Goal: Information Seeking & Learning: Learn about a topic

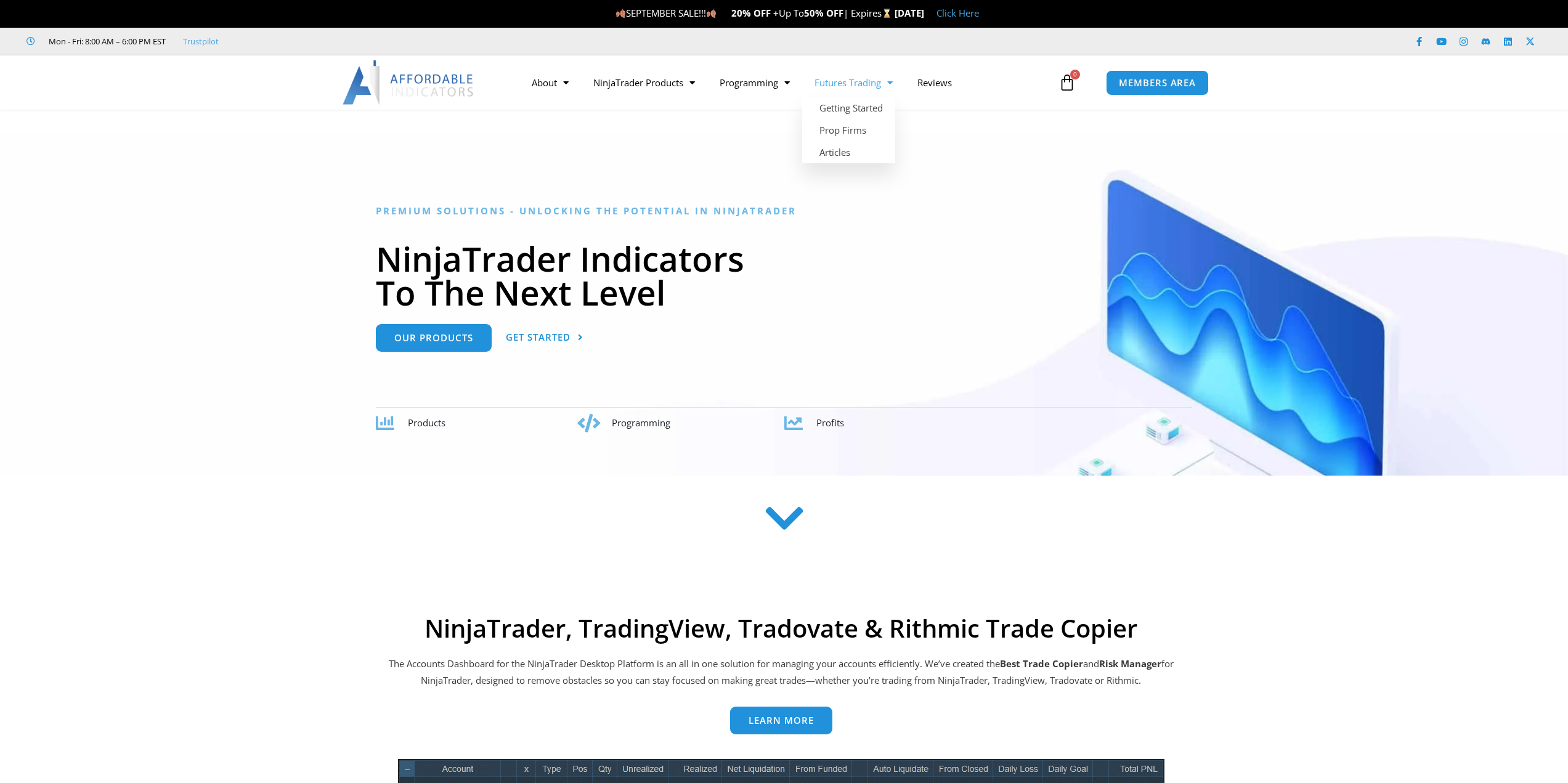
click at [856, 81] on link "Futures Trading" at bounding box center [854, 83] width 103 height 29
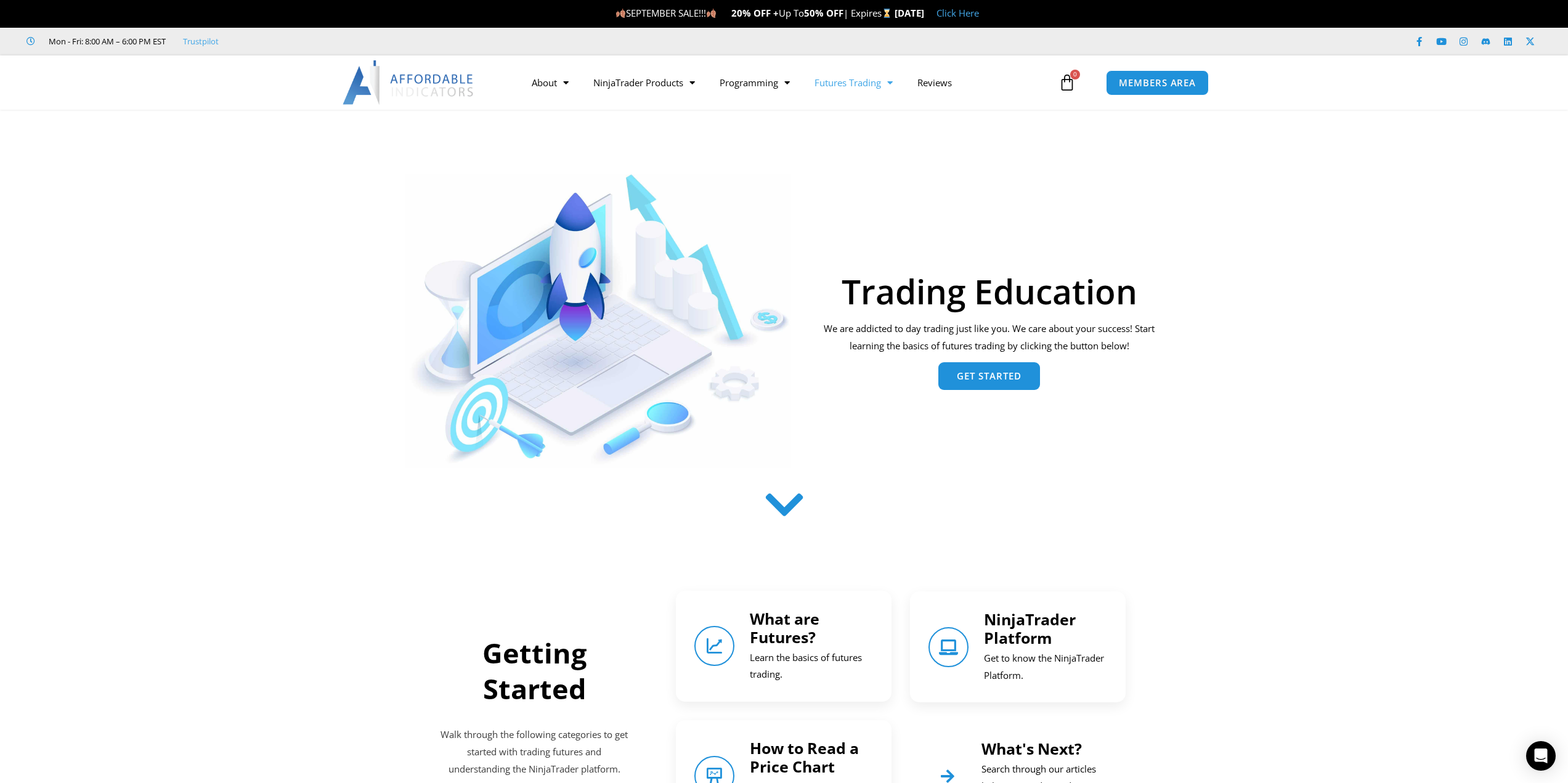
click at [1023, 386] on link "Get Started" at bounding box center [990, 375] width 102 height 28
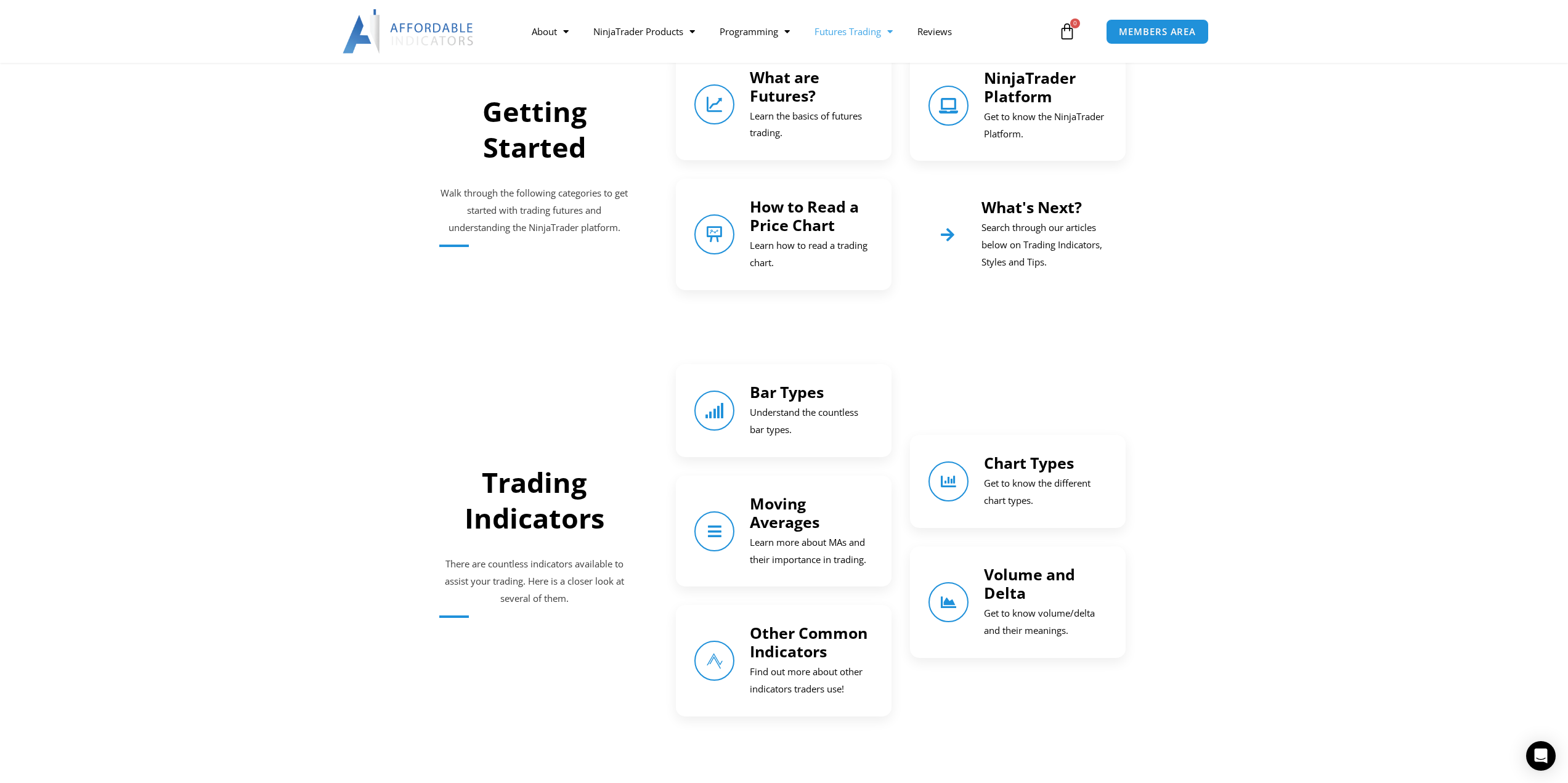
scroll to position [544, 0]
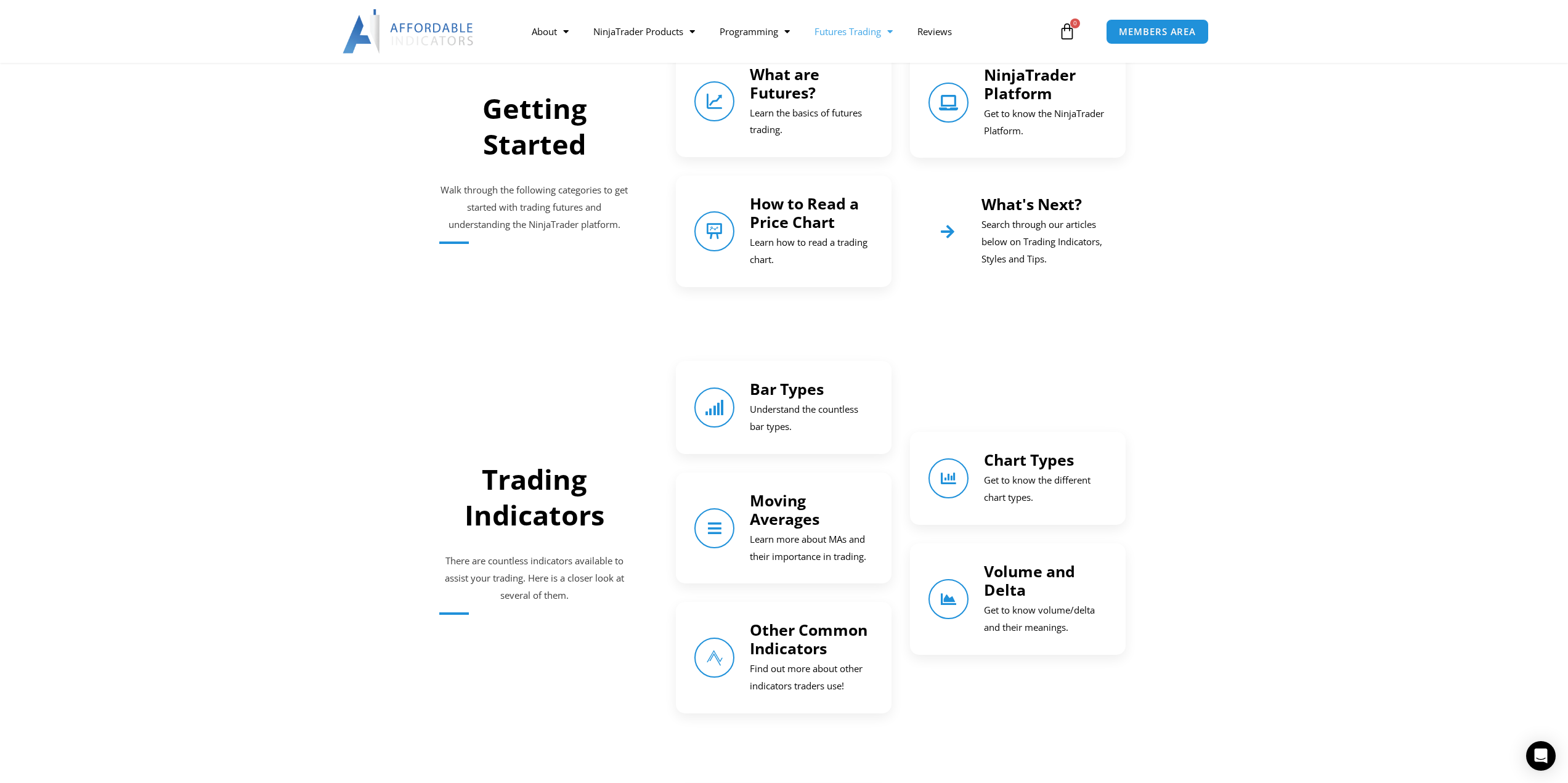
click at [1039, 591] on h4 "Volume and Delta" at bounding box center [1046, 580] width 123 height 37
click at [1000, 582] on link "Volume and Delta" at bounding box center [1030, 580] width 91 height 39
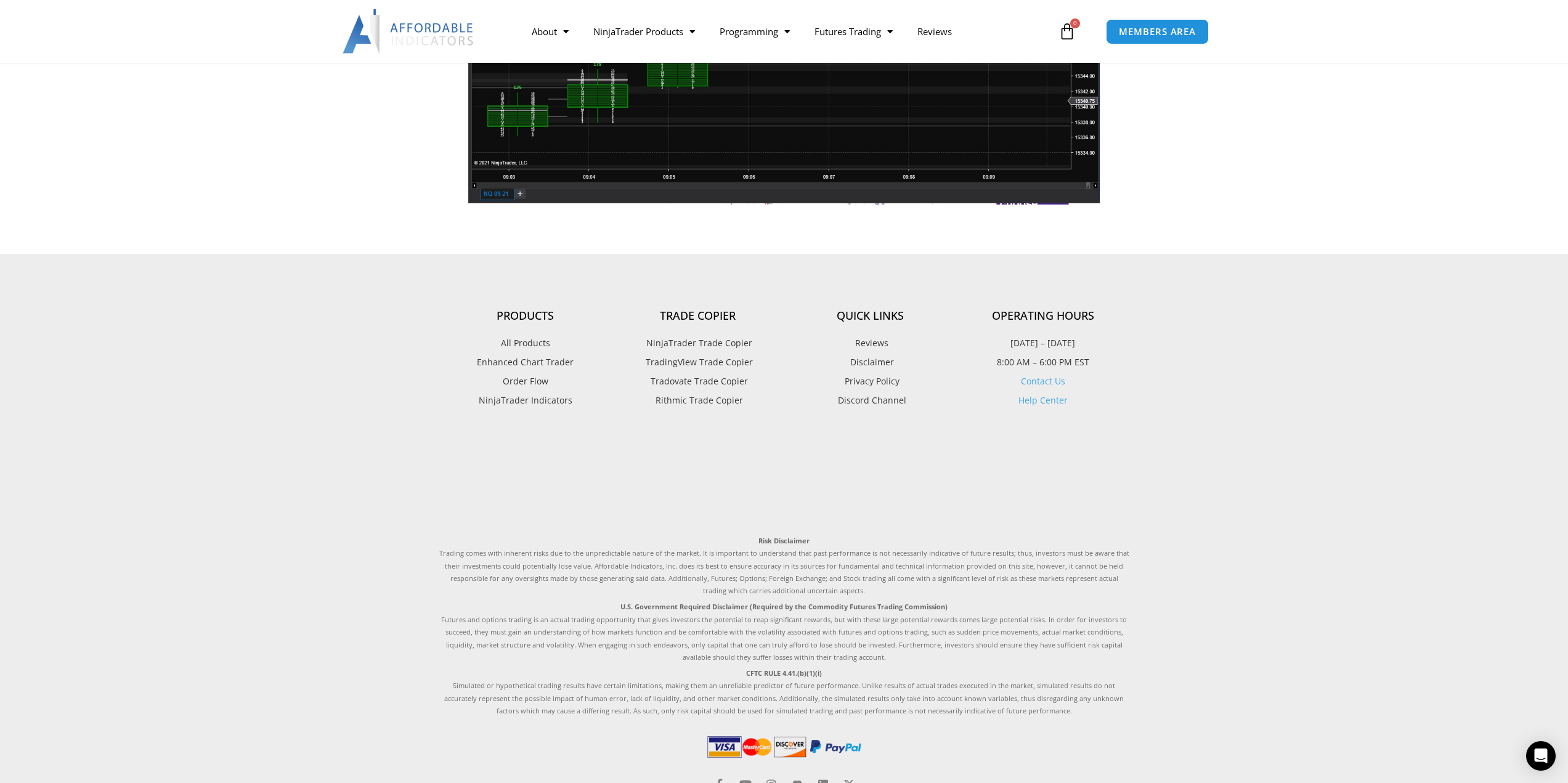
scroll to position [1165, 0]
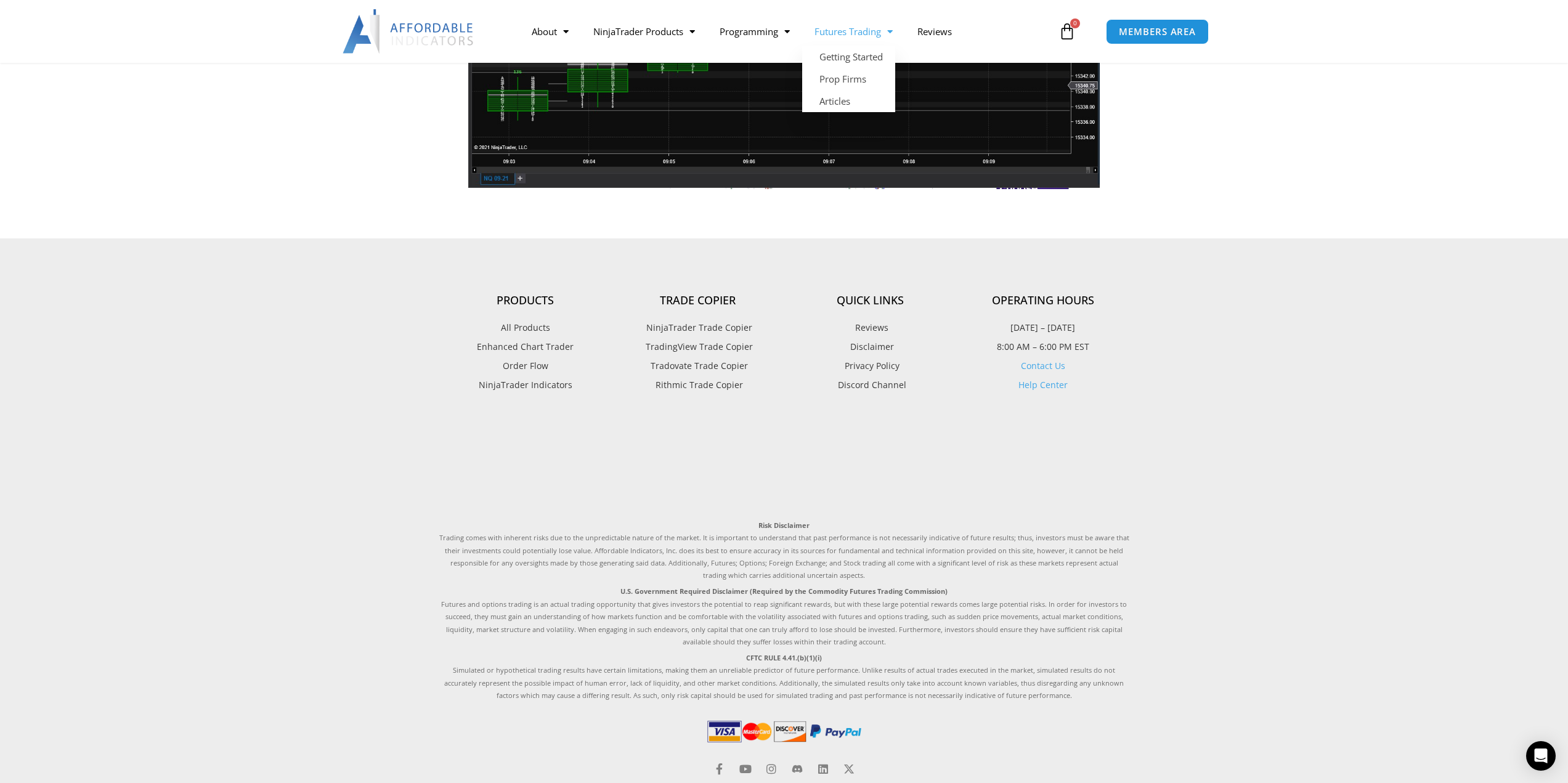
click at [856, 24] on link "Futures Trading" at bounding box center [854, 31] width 103 height 29
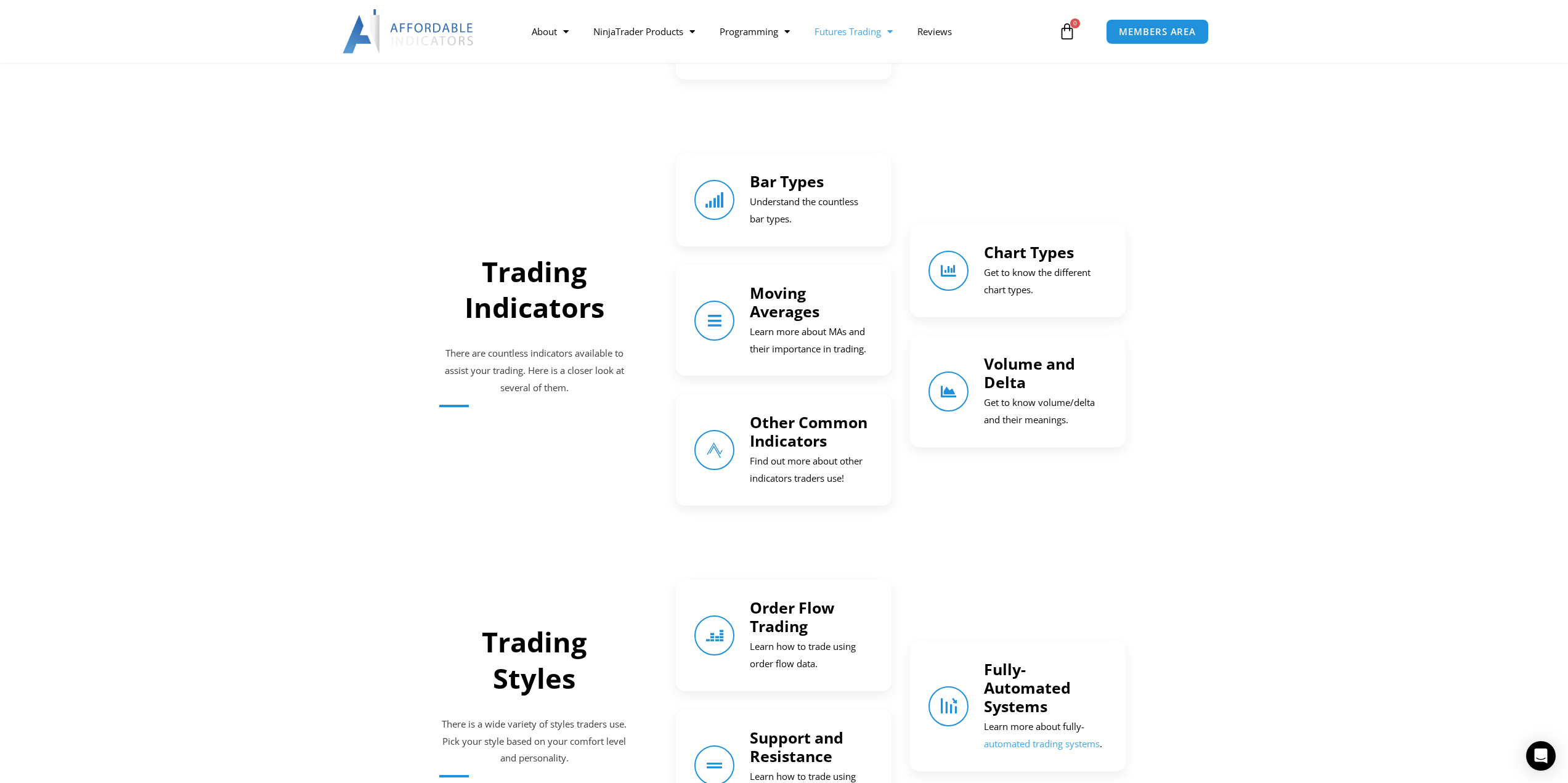
scroll to position [739, 0]
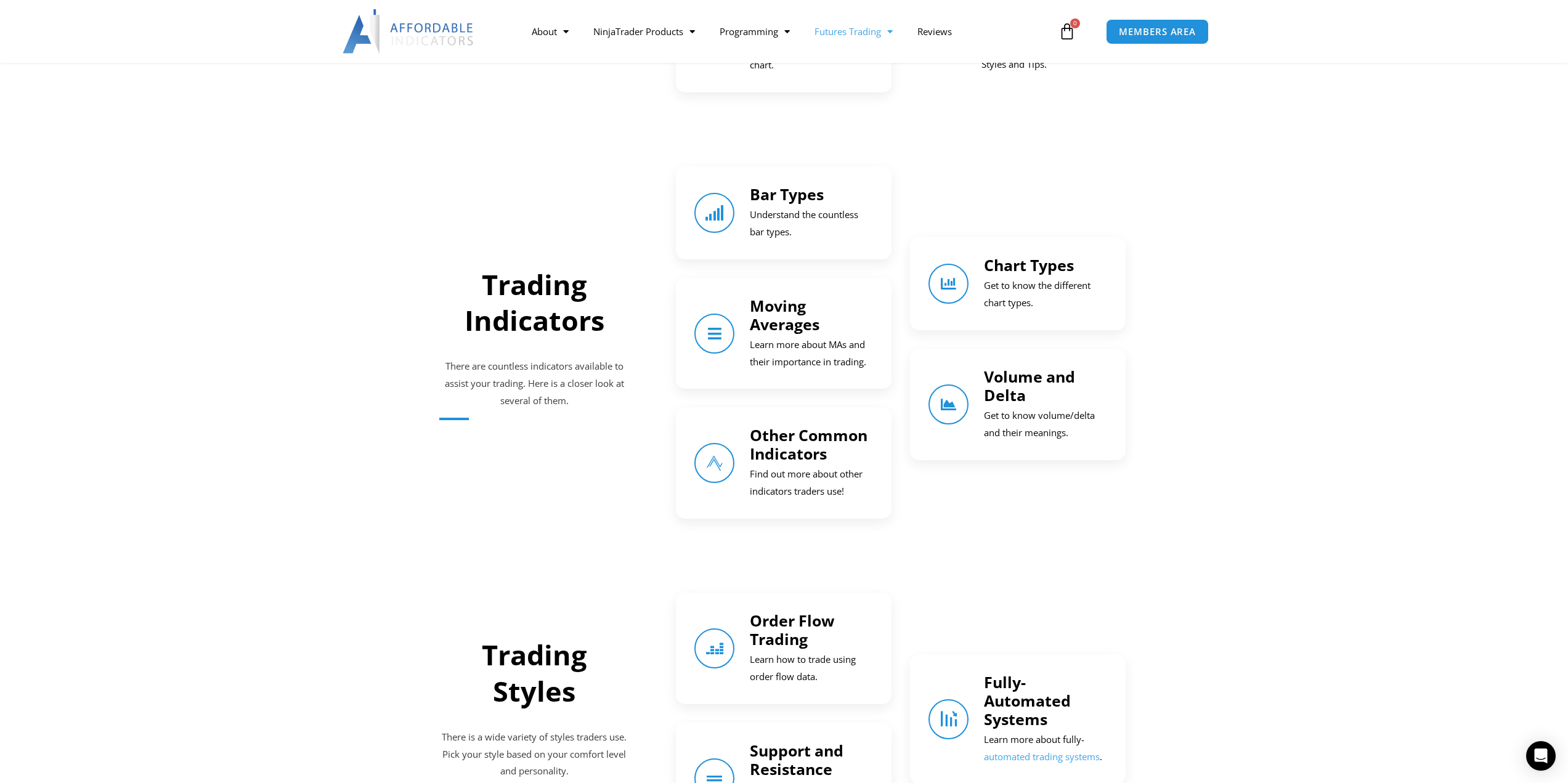
click at [1083, 274] on h4 "Chart Types" at bounding box center [1046, 265] width 123 height 19
click at [932, 277] on link "Chart Types" at bounding box center [949, 284] width 45 height 45
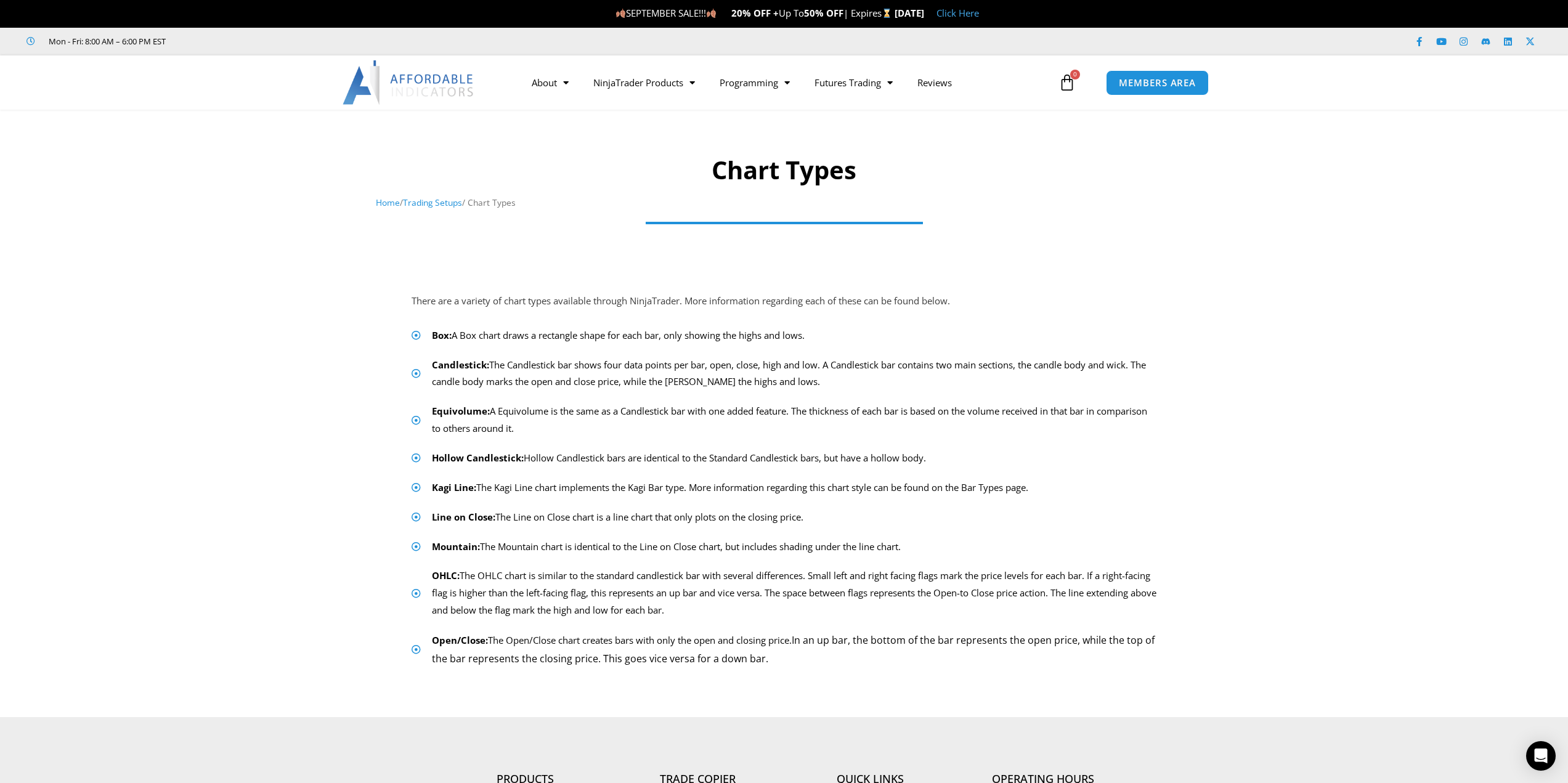
click at [445, 206] on link "Trading Setups" at bounding box center [433, 202] width 59 height 12
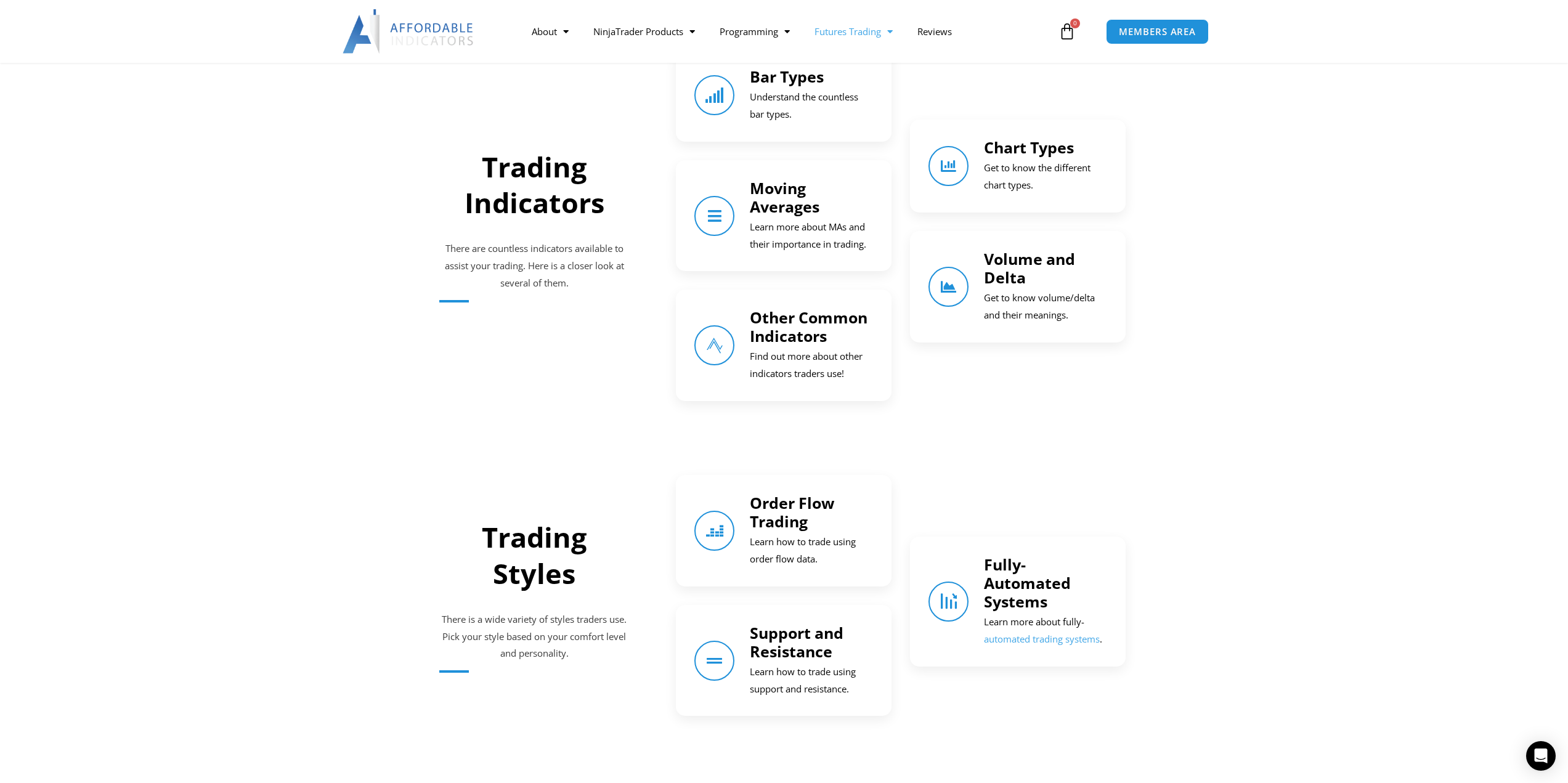
scroll to position [863, 0]
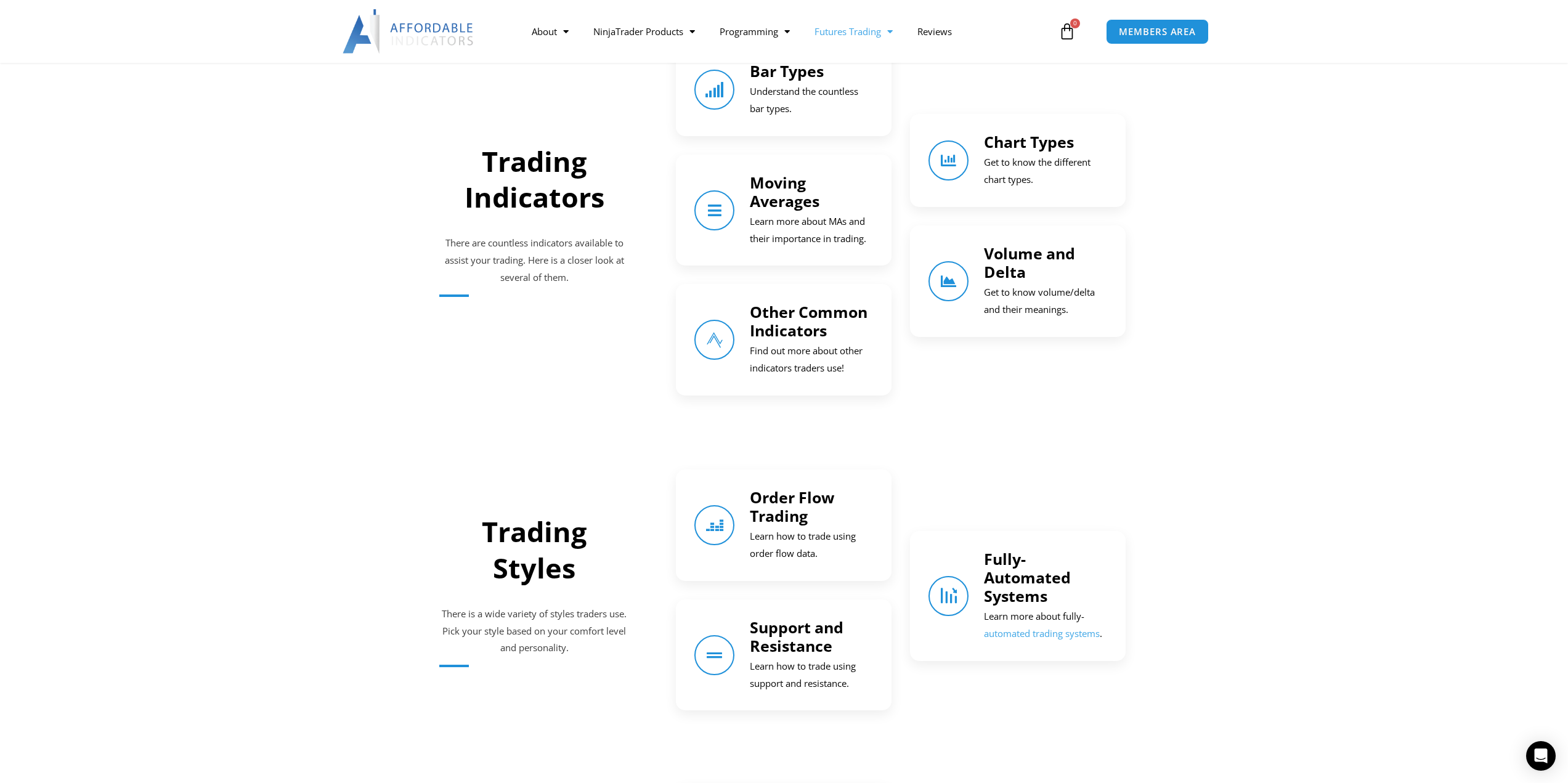
click at [1042, 635] on link "automated trading systems" at bounding box center [1042, 634] width 116 height 13
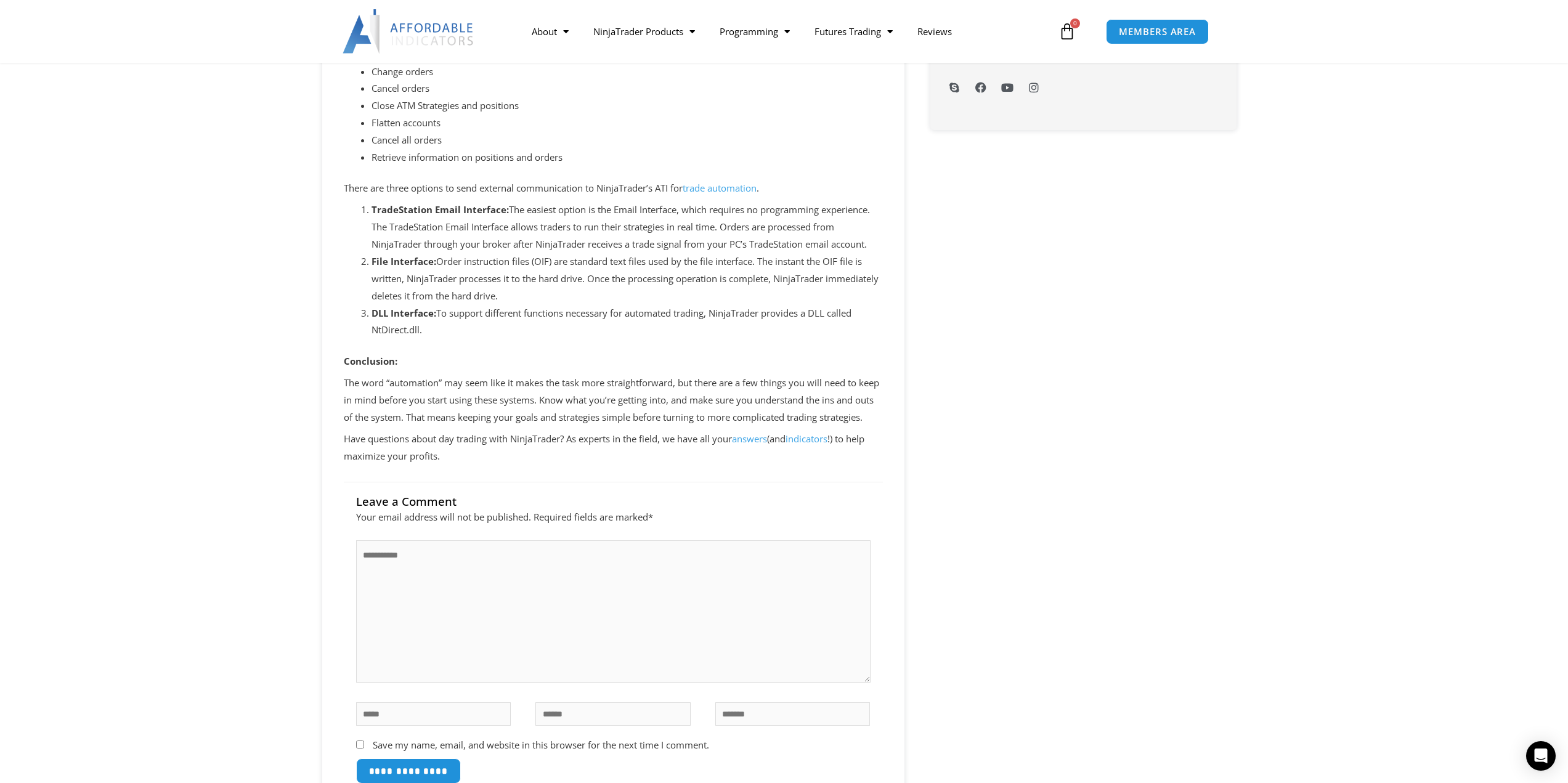
scroll to position [801, 0]
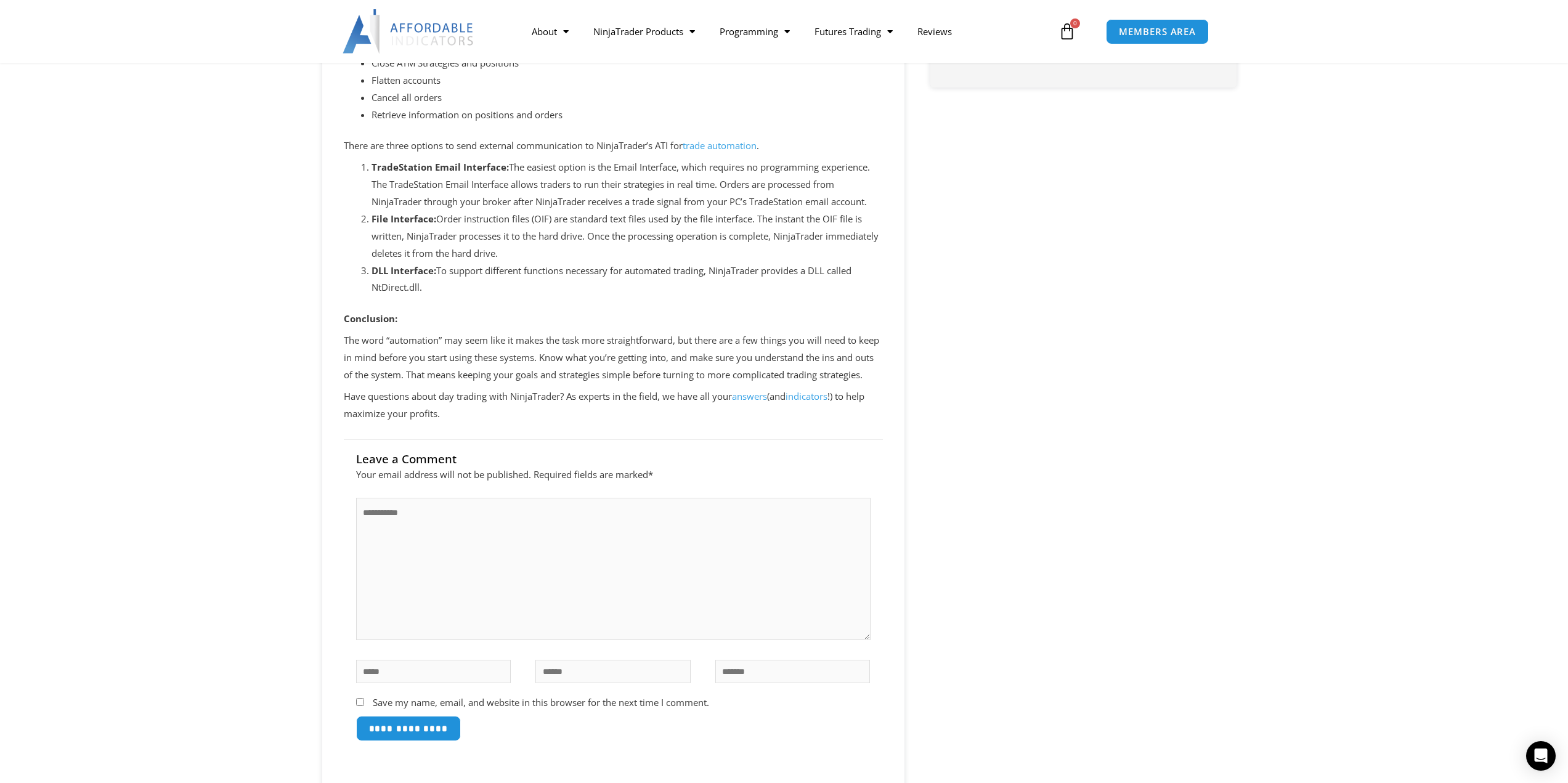
click at [736, 142] on link "trade automation" at bounding box center [720, 146] width 74 height 13
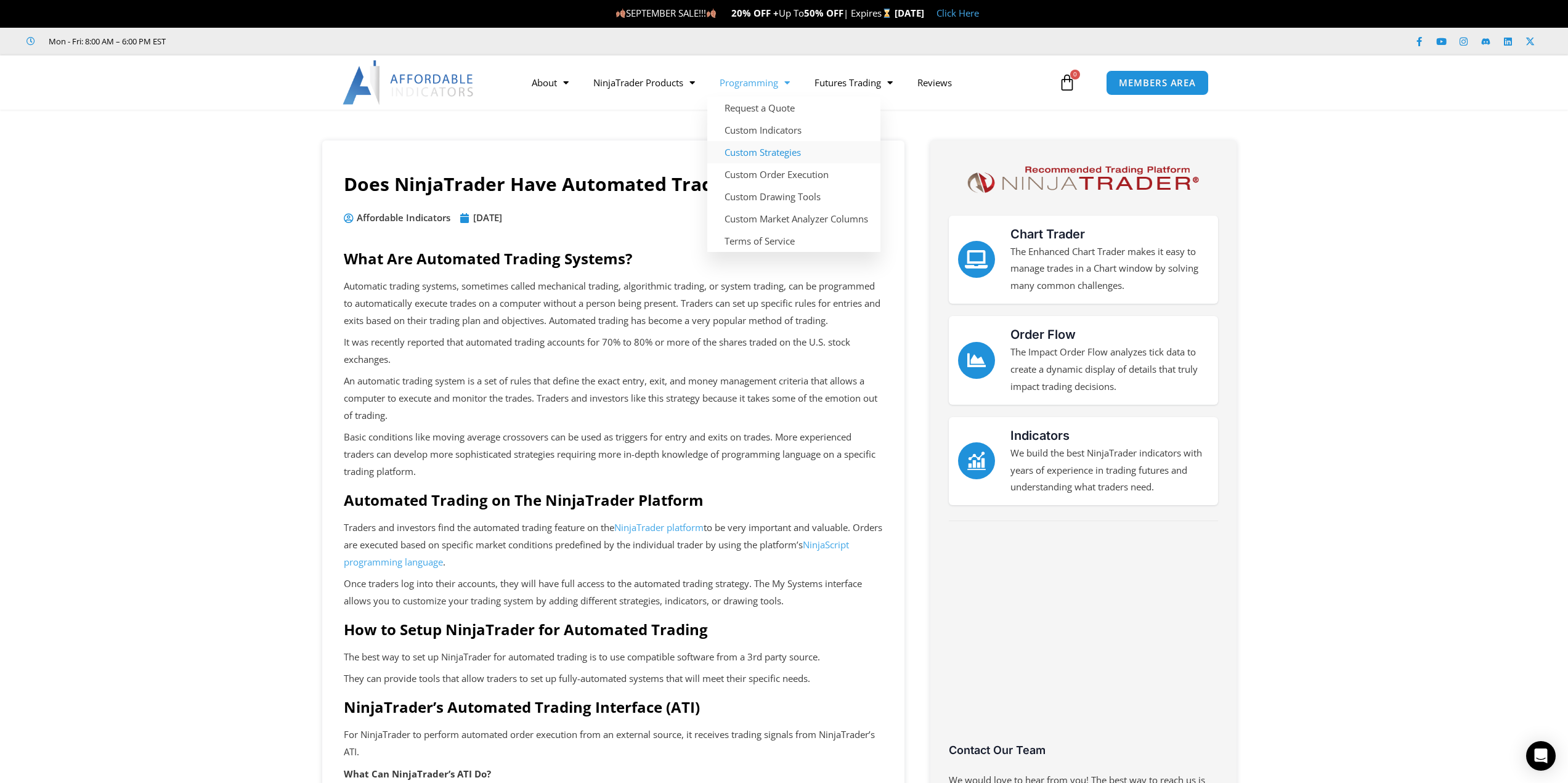
click at [797, 150] on link "Custom Strategies" at bounding box center [794, 152] width 173 height 22
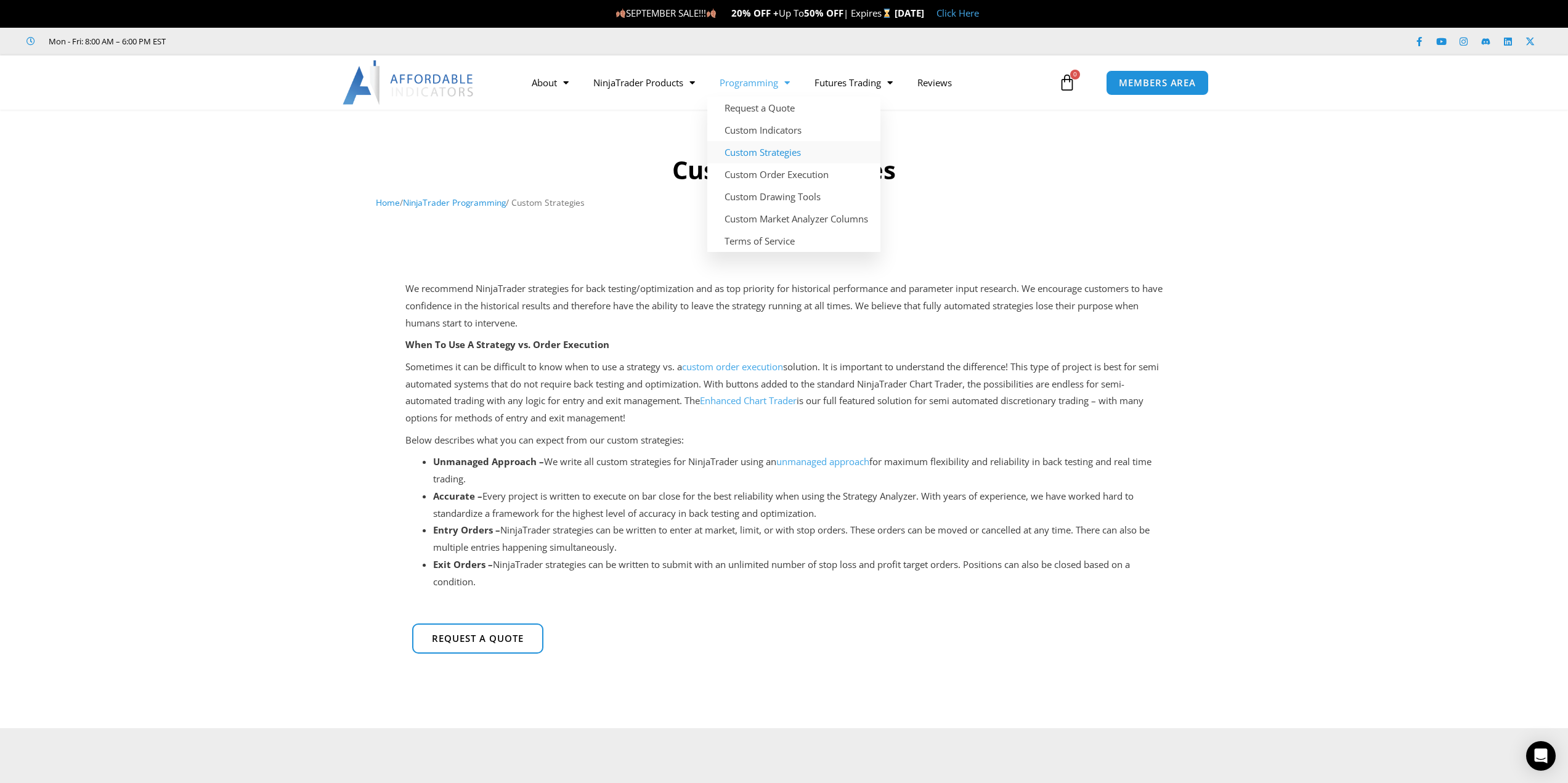
click at [748, 92] on link "Programming" at bounding box center [754, 83] width 95 height 29
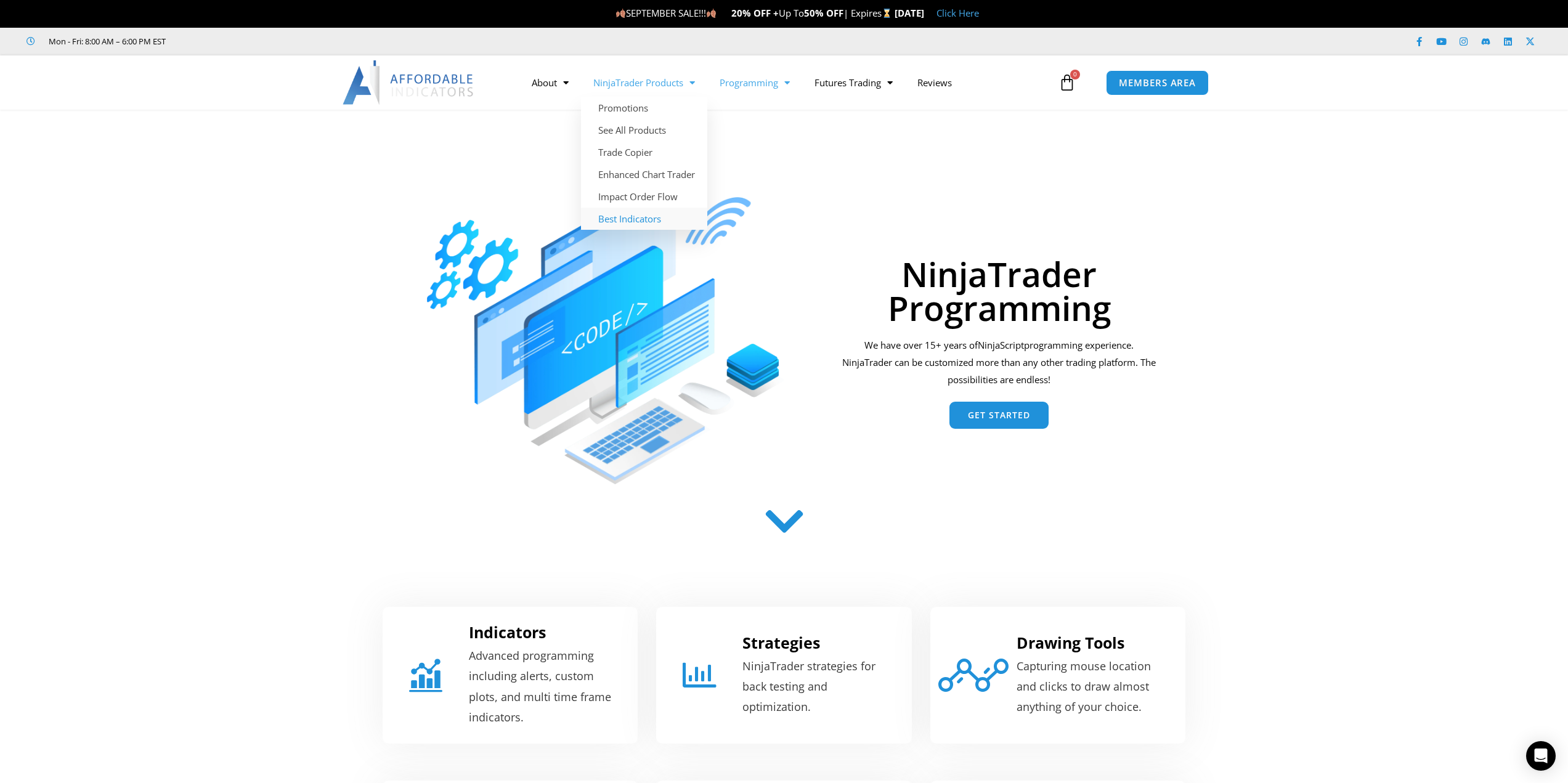
click at [629, 225] on link "Best Indicators" at bounding box center [644, 218] width 126 height 22
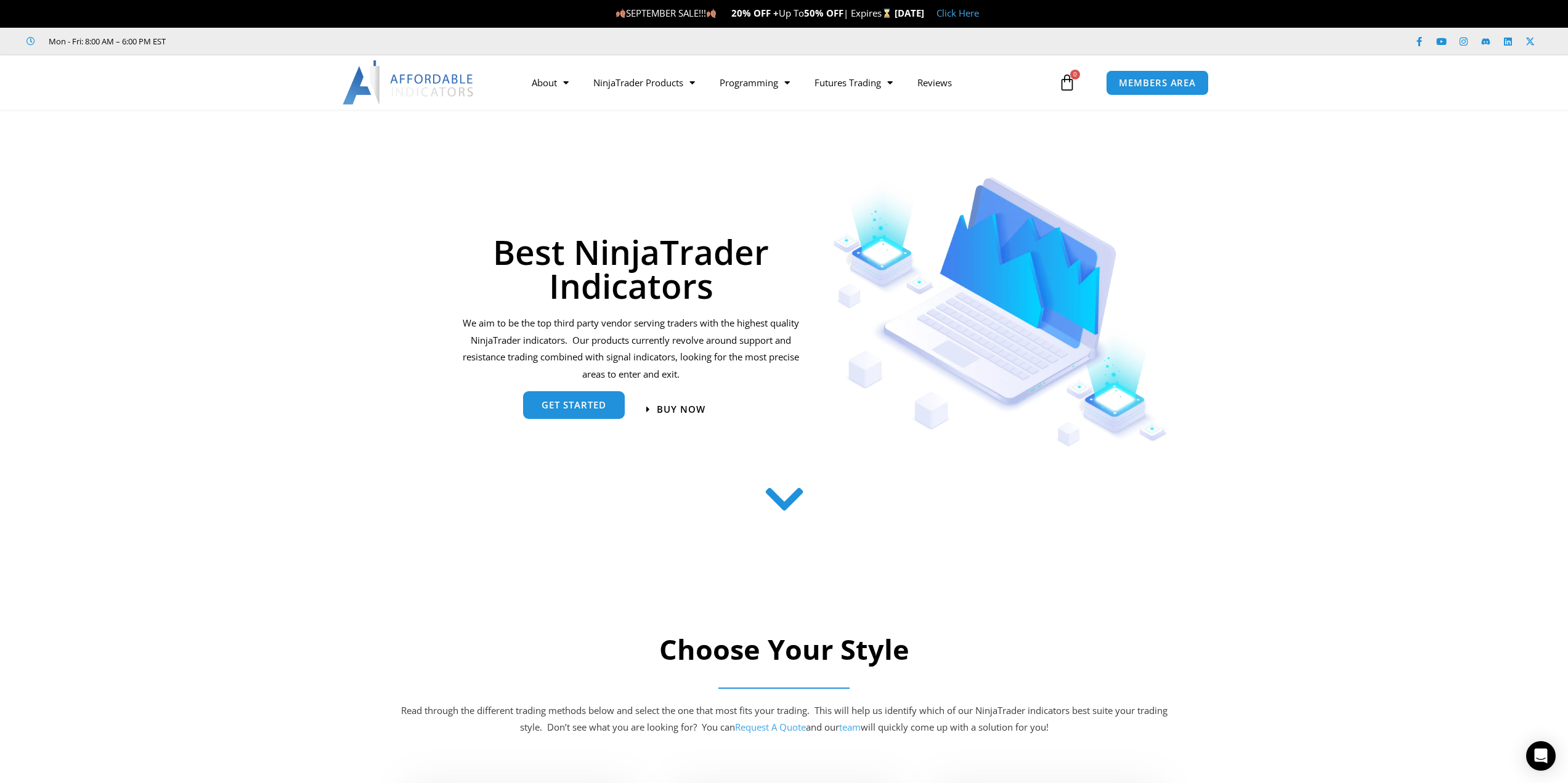
click at [554, 412] on link "get started" at bounding box center [574, 405] width 102 height 28
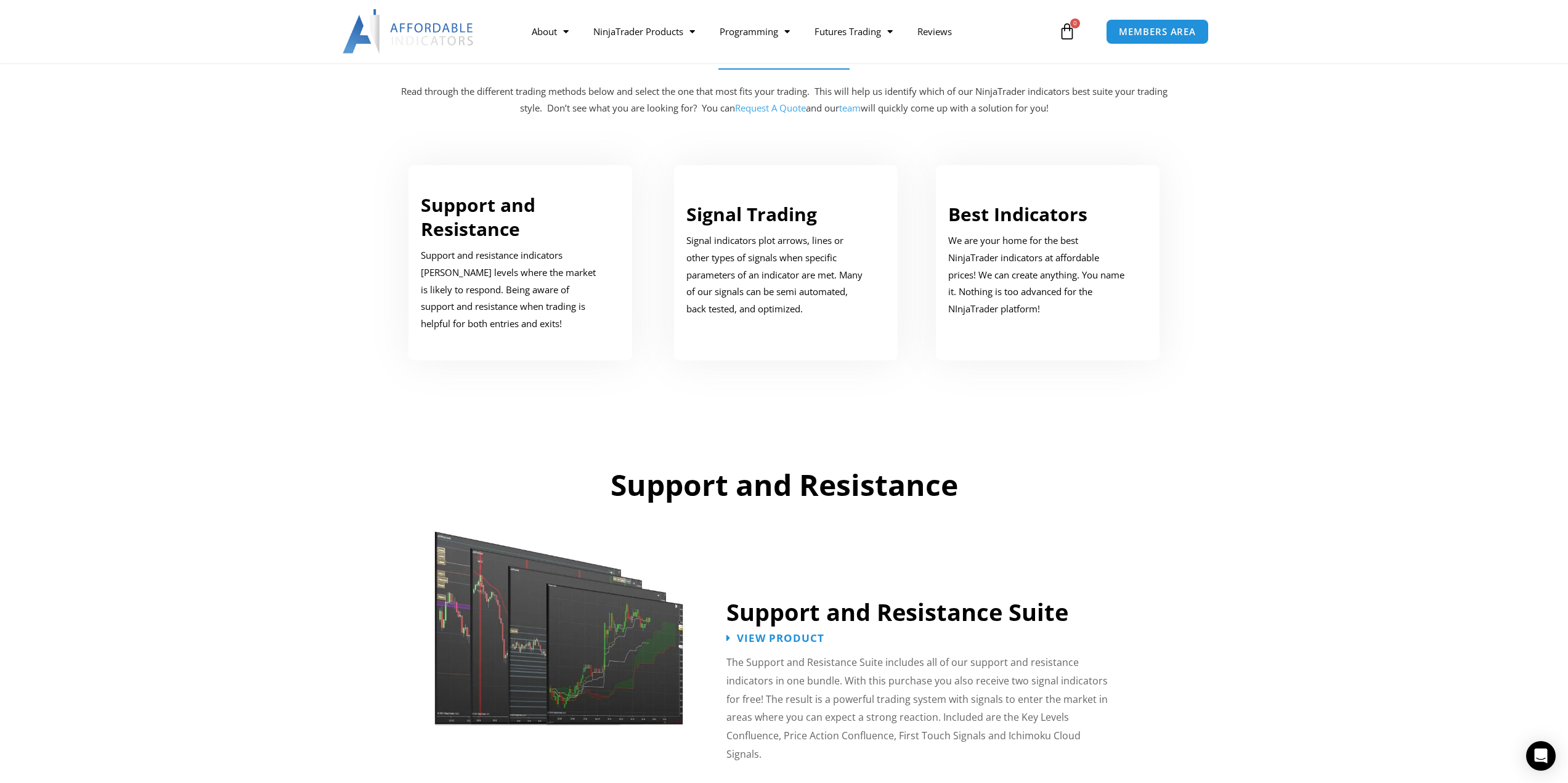
scroll to position [622, 0]
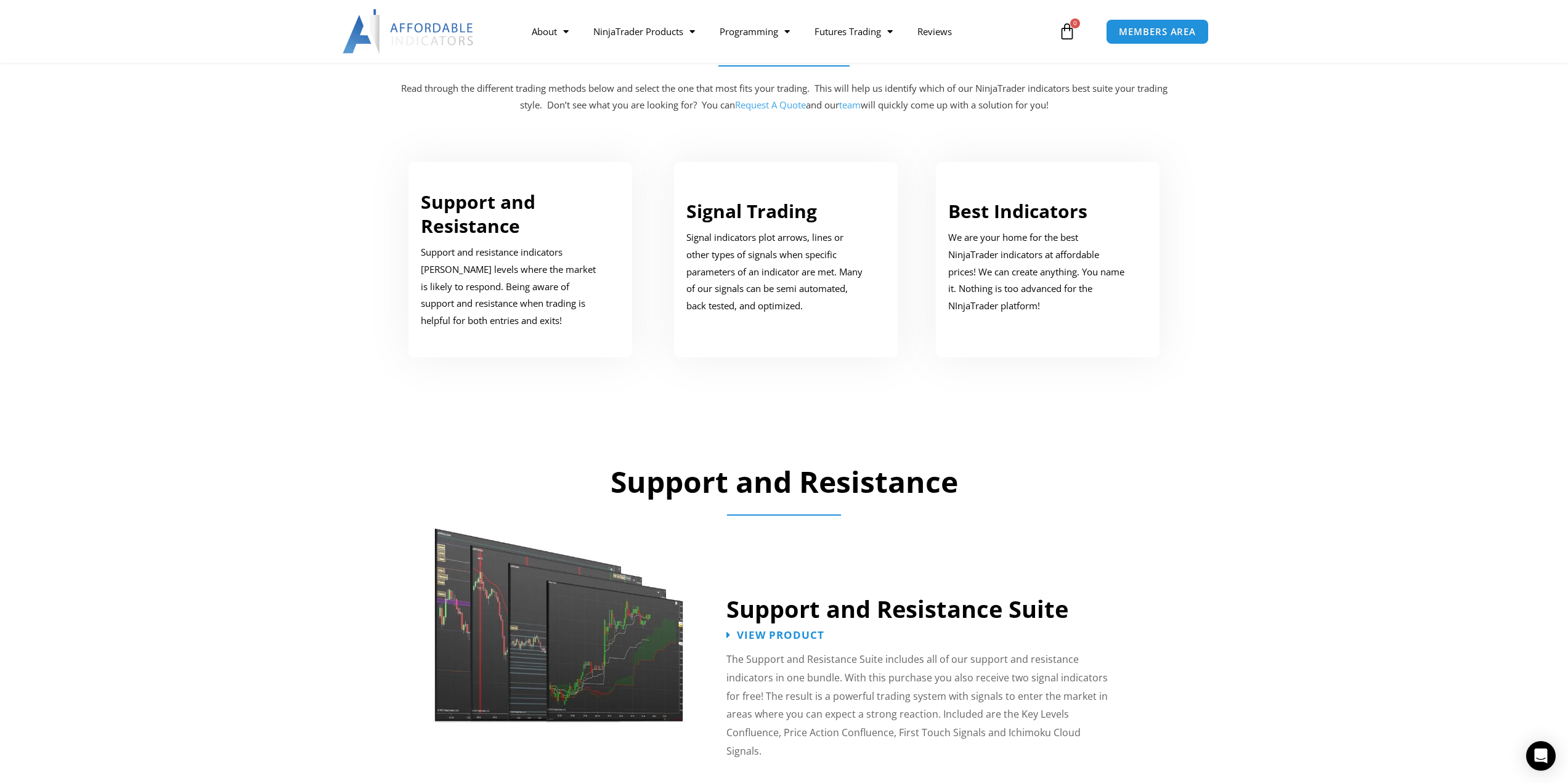
click at [549, 661] on img at bounding box center [560, 614] width 254 height 218
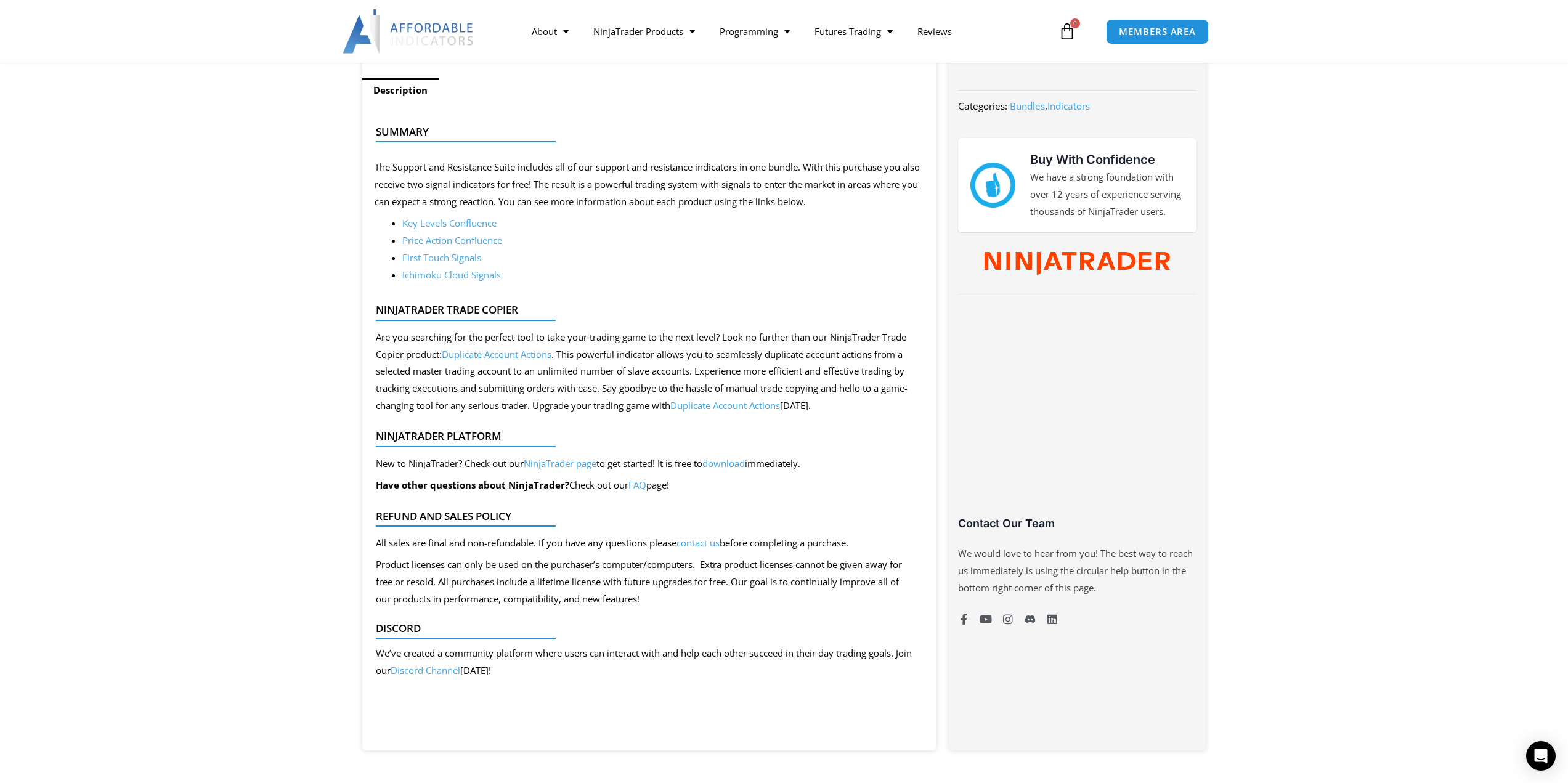
scroll to position [554, 0]
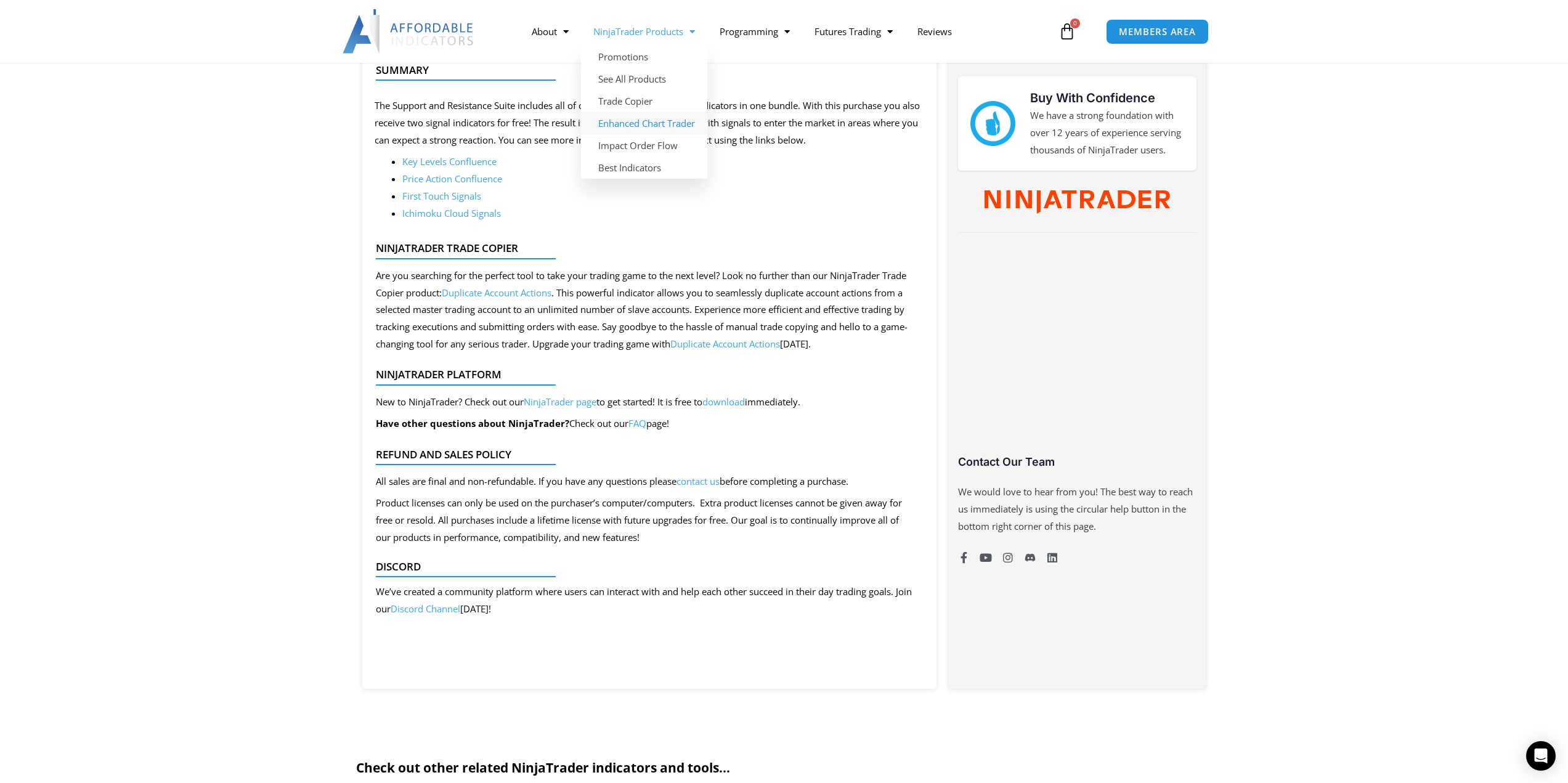
click at [636, 118] on link "Enhanced Chart Trader" at bounding box center [644, 122] width 126 height 22
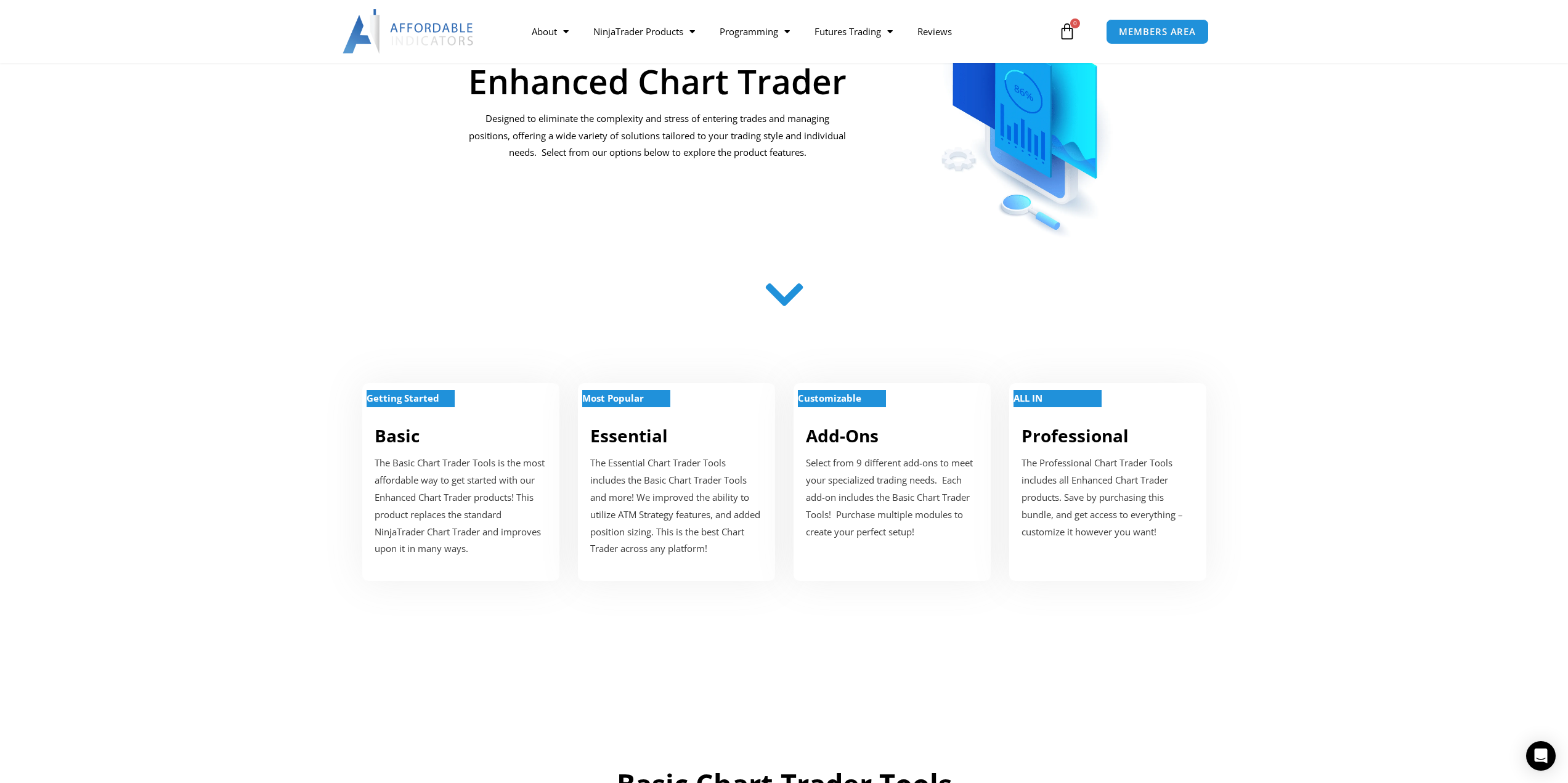
scroll to position [370, 0]
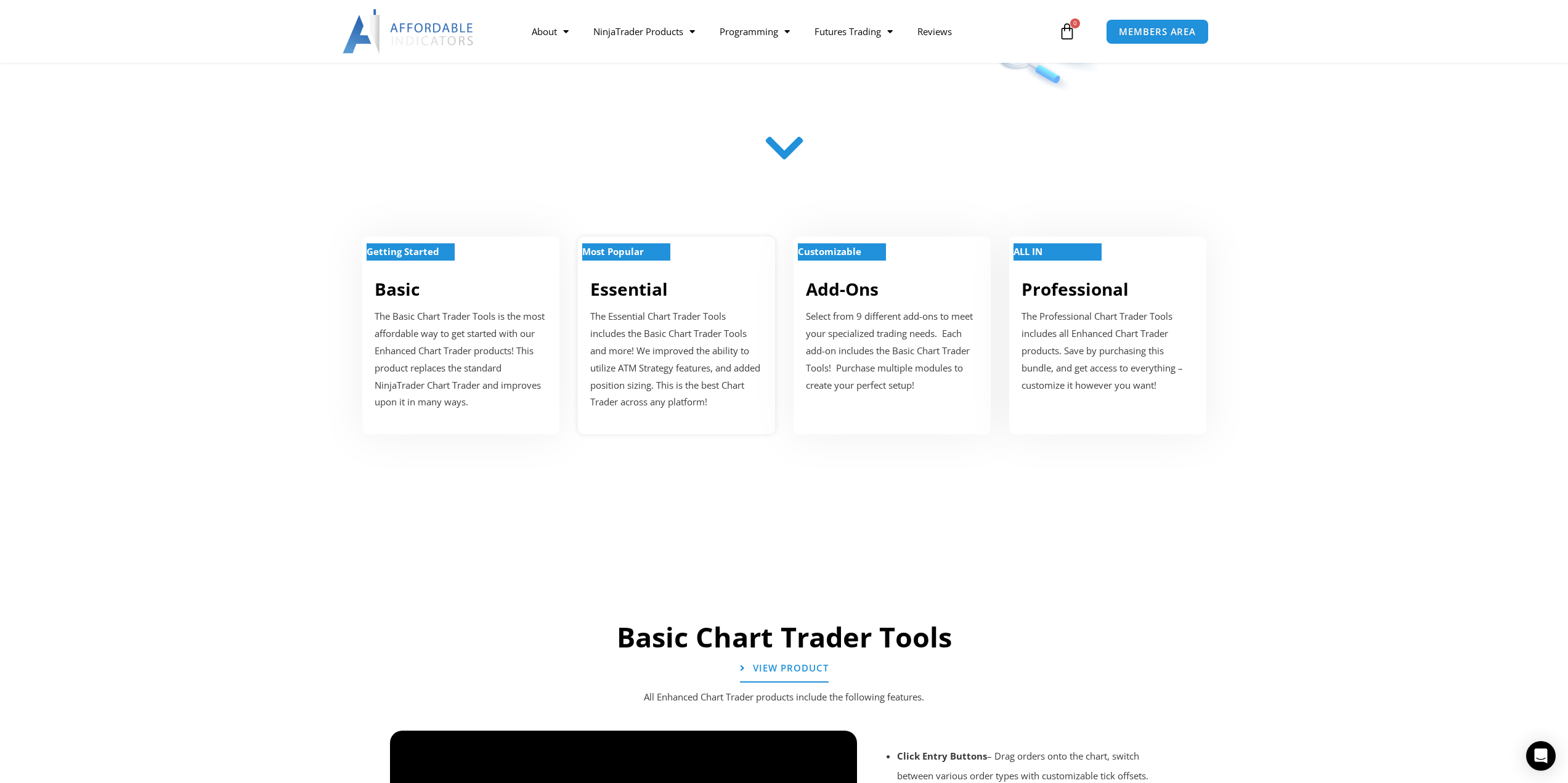
click at [679, 349] on p "The Essential Chart Trader Tools includes the Basic Chart Trader Tools and more…" at bounding box center [676, 359] width 173 height 103
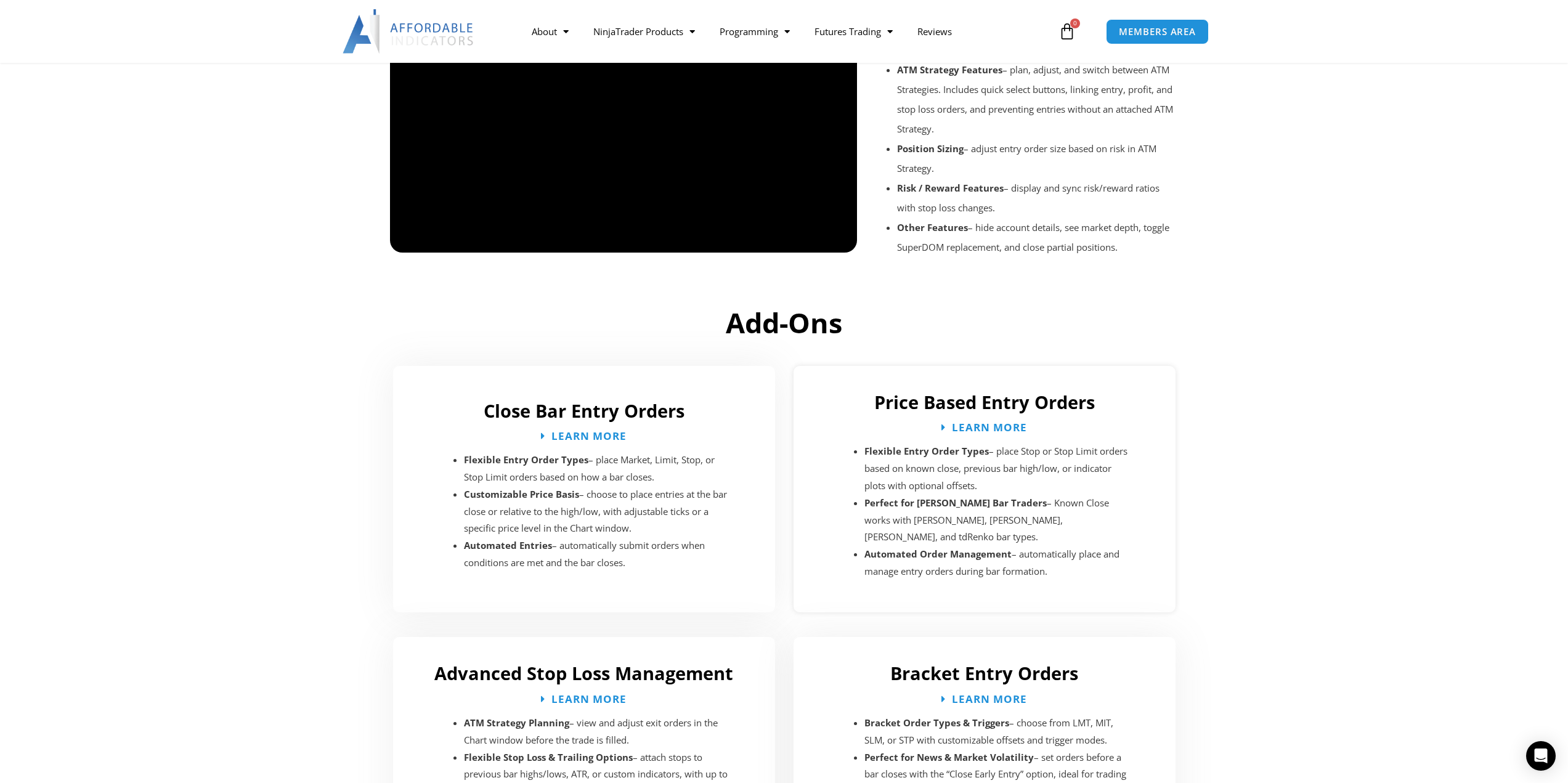
scroll to position [1290, 0]
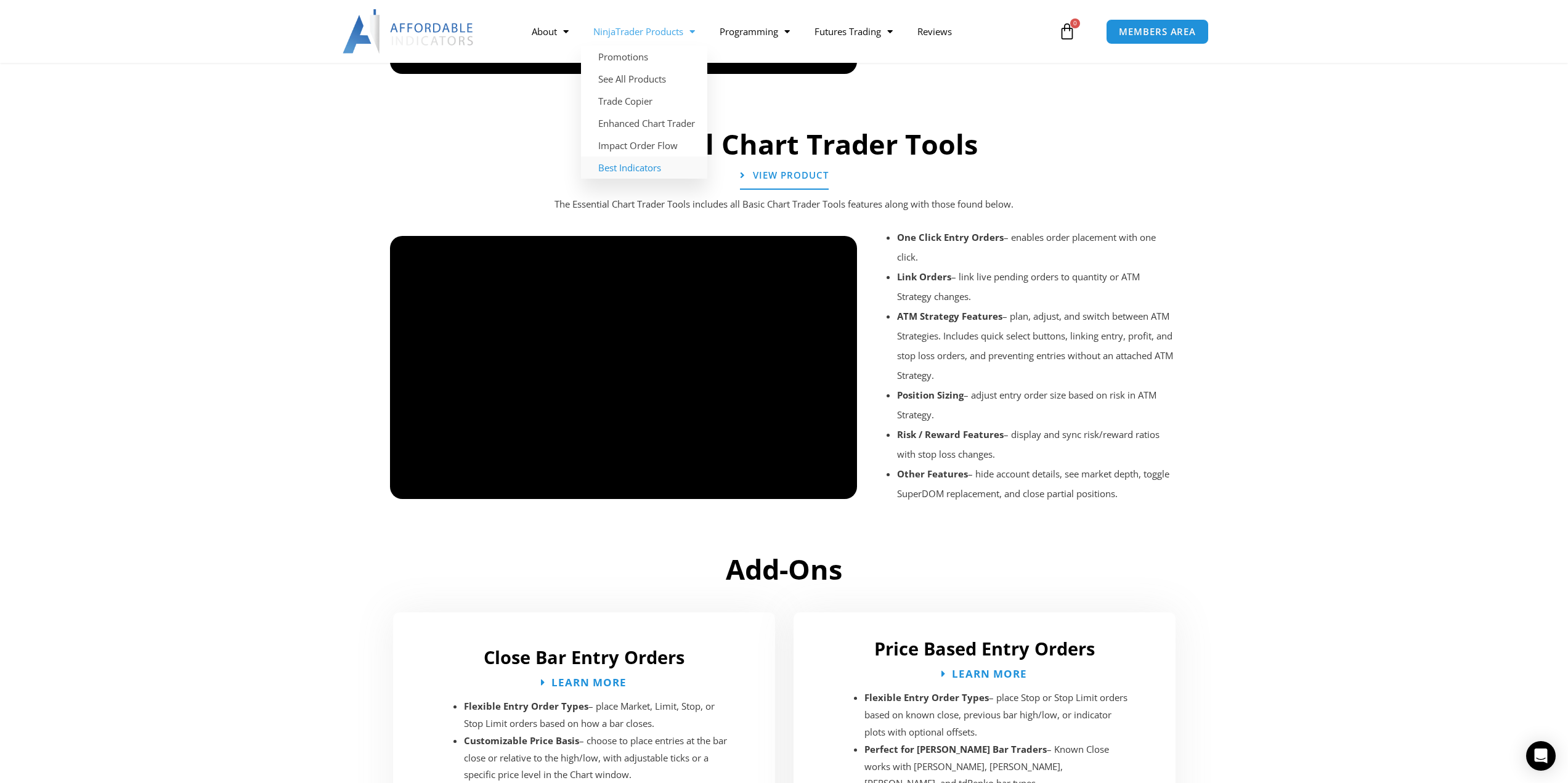
click at [614, 172] on link "Best Indicators" at bounding box center [644, 167] width 126 height 22
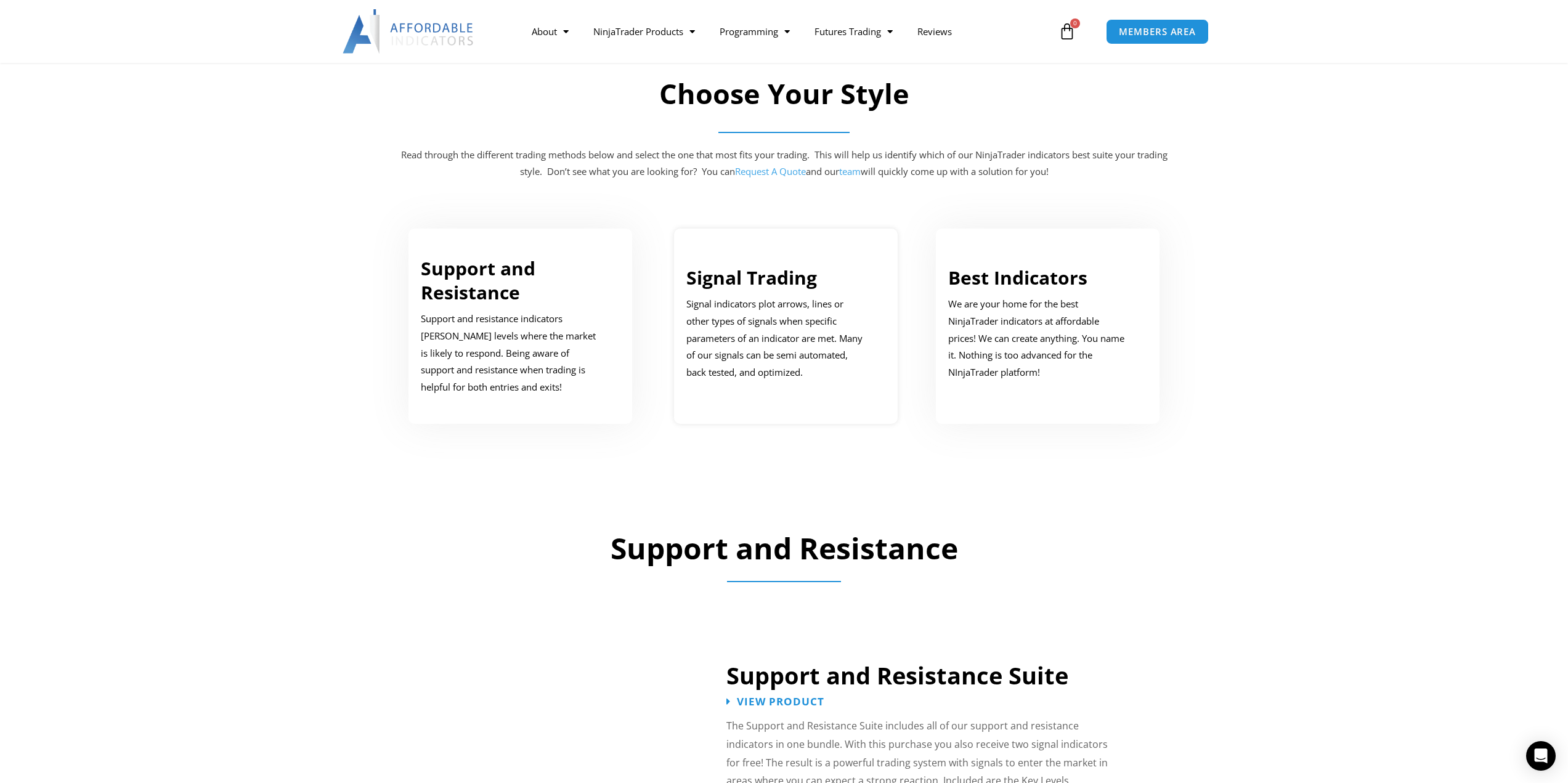
scroll to position [739, 0]
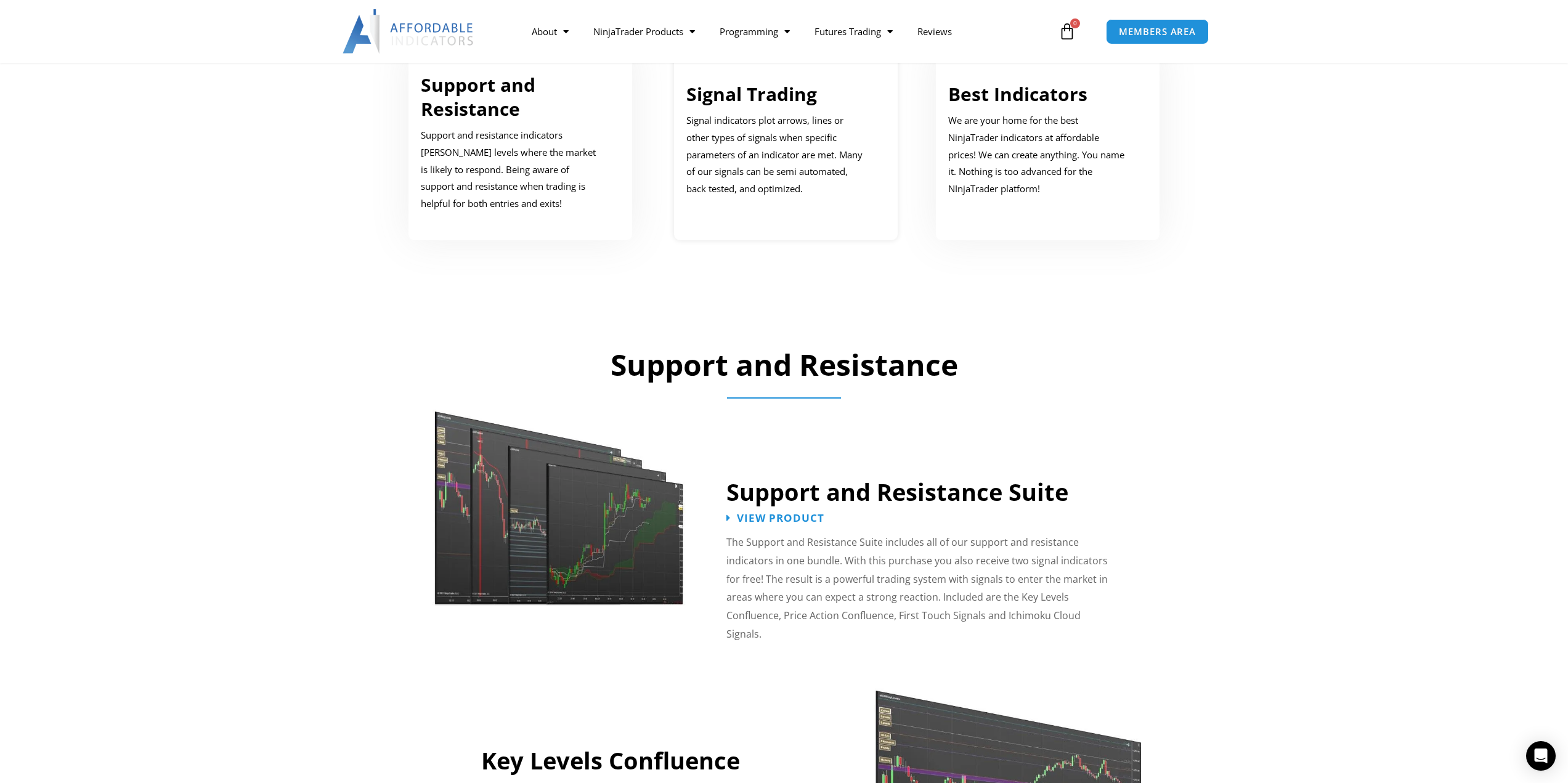
click at [818, 134] on p "Signal indicators plot arrows, lines or other types of signals when specific pa…" at bounding box center [777, 155] width 181 height 86
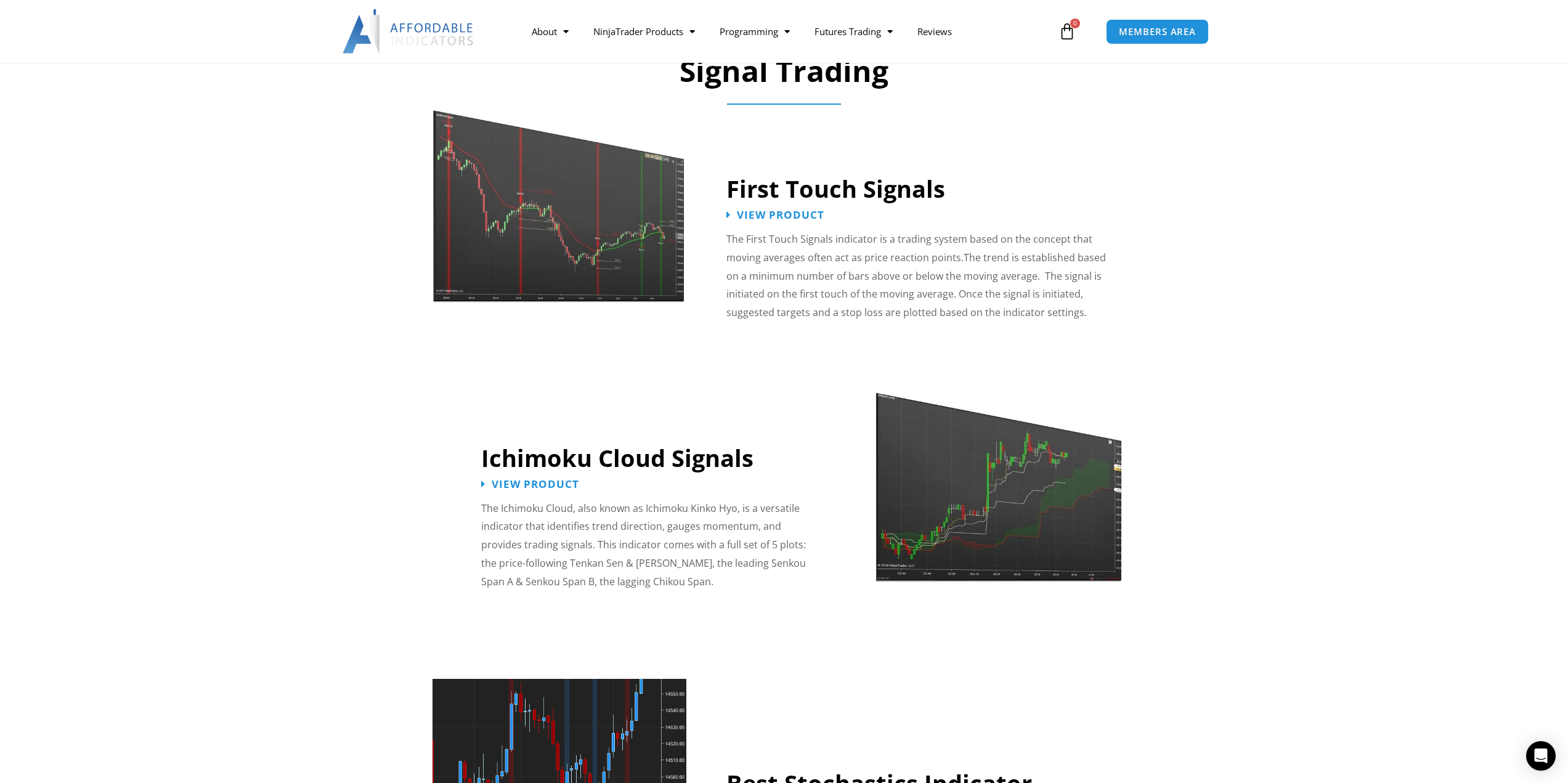
scroll to position [1894, 0]
